Goal: Task Accomplishment & Management: Complete application form

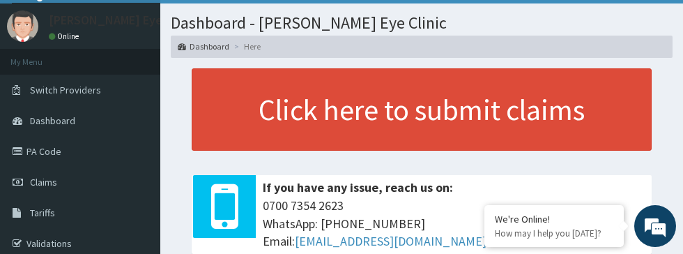
scroll to position [33, 0]
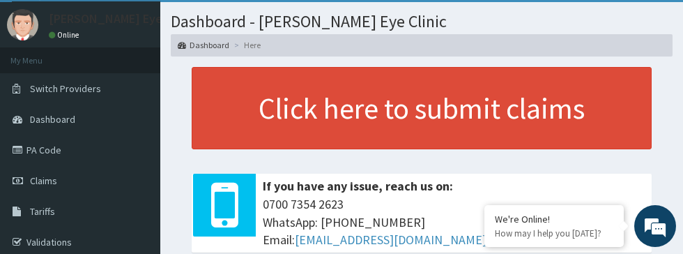
click at [49, 122] on span "Dashboard" at bounding box center [52, 119] width 45 height 13
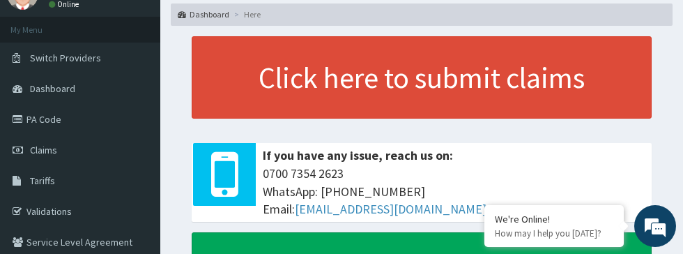
scroll to position [86, 0]
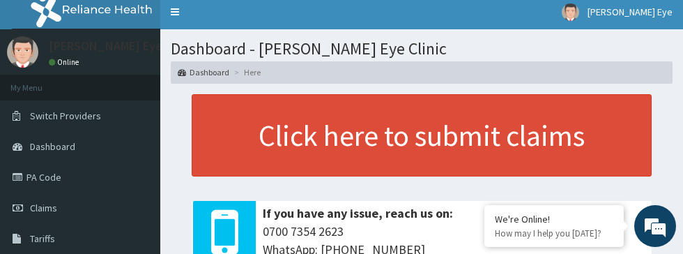
click at [42, 174] on link "PA Code" at bounding box center [80, 177] width 160 height 31
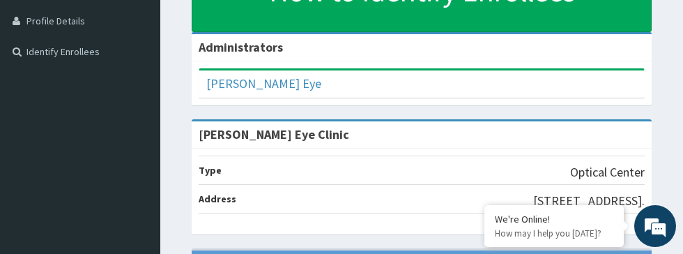
scroll to position [342, 0]
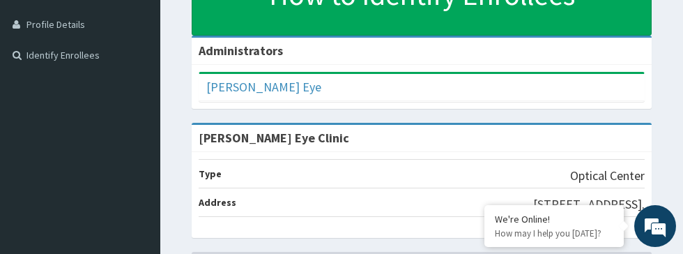
click at [569, 86] on div "[PERSON_NAME] Eye" at bounding box center [421, 87] width 445 height 27
click at [341, 84] on div "[PERSON_NAME] Eye" at bounding box center [421, 87] width 445 height 27
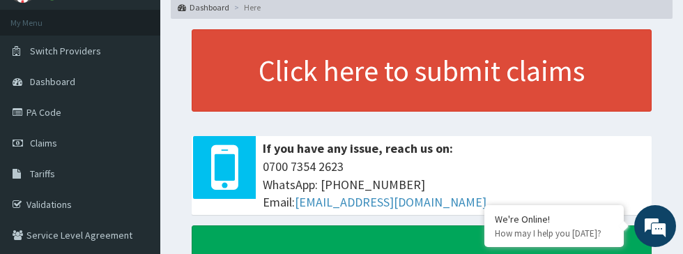
scroll to position [65, 0]
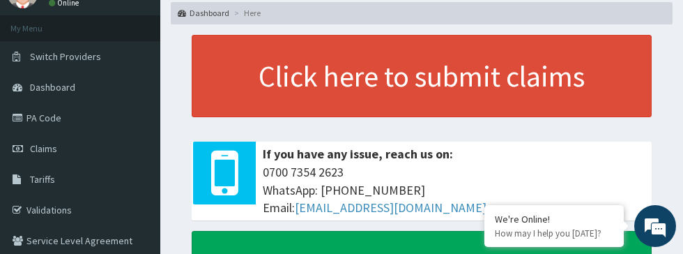
click at [36, 86] on span "Dashboard" at bounding box center [52, 87] width 45 height 13
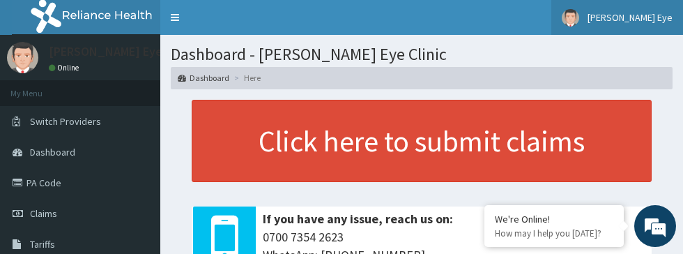
click at [661, 9] on link "[PERSON_NAME] Eye" at bounding box center [617, 17] width 132 height 35
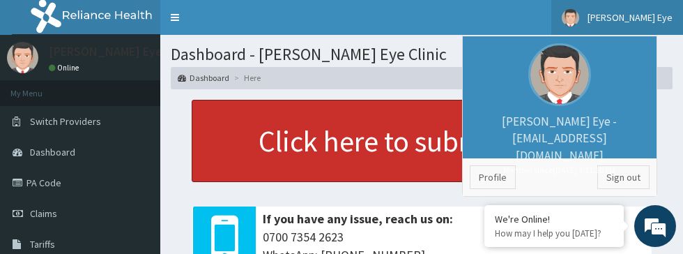
click at [390, 135] on link "Click here to submit claims" at bounding box center [422, 141] width 460 height 82
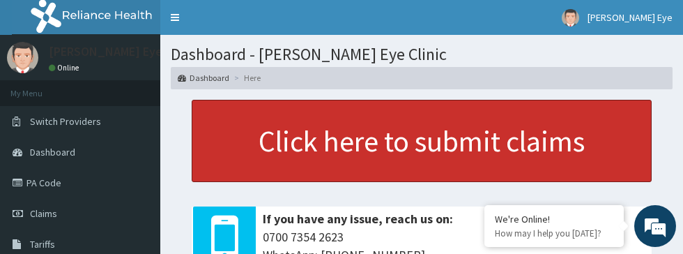
scroll to position [8, 0]
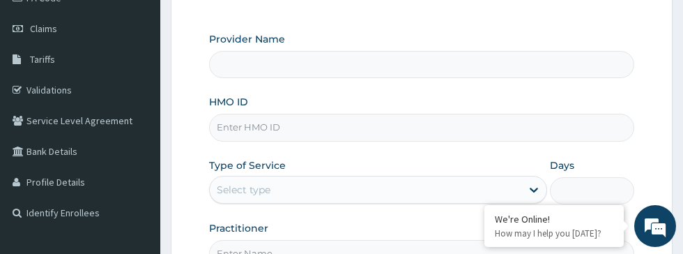
scroll to position [190, 0]
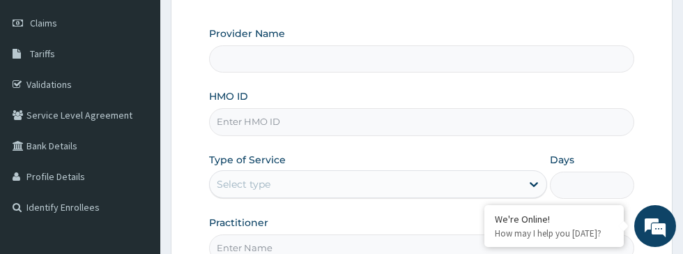
type input "[PERSON_NAME] Eye Clinic"
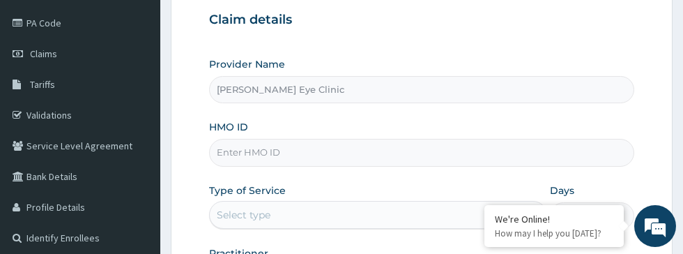
scroll to position [166, 0]
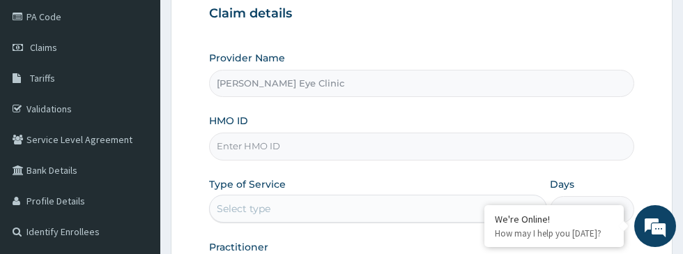
click at [553, 151] on input "HMO ID" at bounding box center [421, 145] width 425 height 27
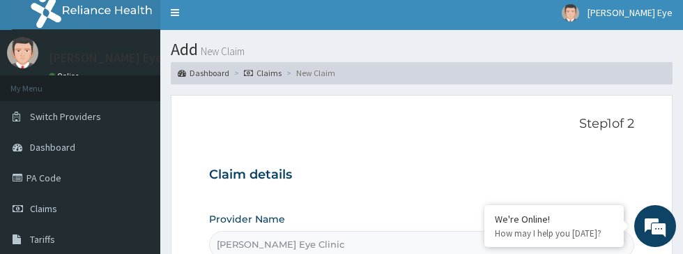
scroll to position [12, 0]
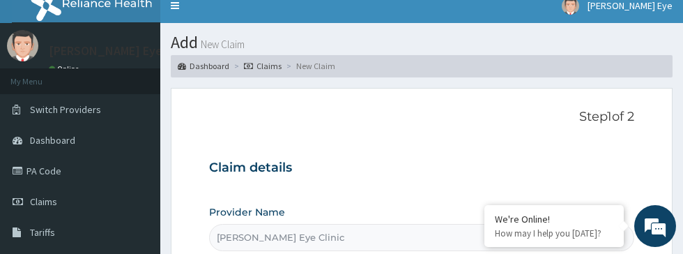
click at [36, 138] on span "Dashboard" at bounding box center [52, 140] width 45 height 13
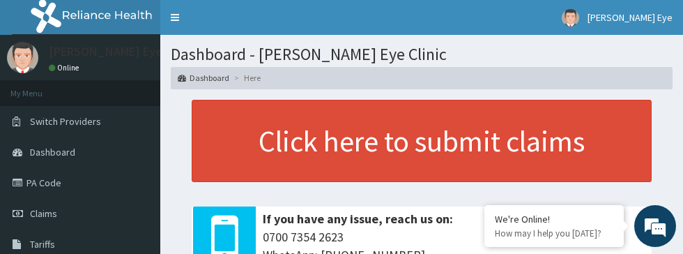
click at [43, 142] on link "Dashboard" at bounding box center [80, 152] width 160 height 31
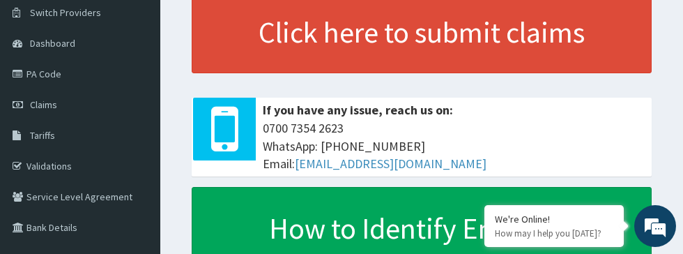
scroll to position [100, 0]
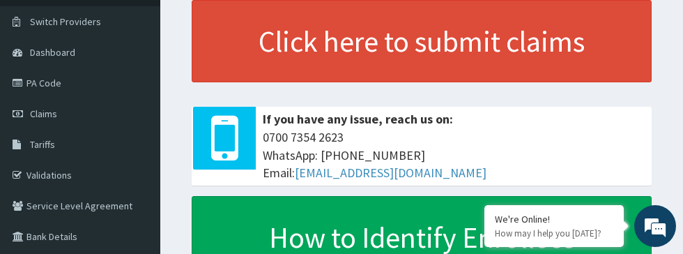
click at [36, 176] on link "Validations" at bounding box center [80, 175] width 160 height 31
